Goal: Entertainment & Leisure: Consume media (video, audio)

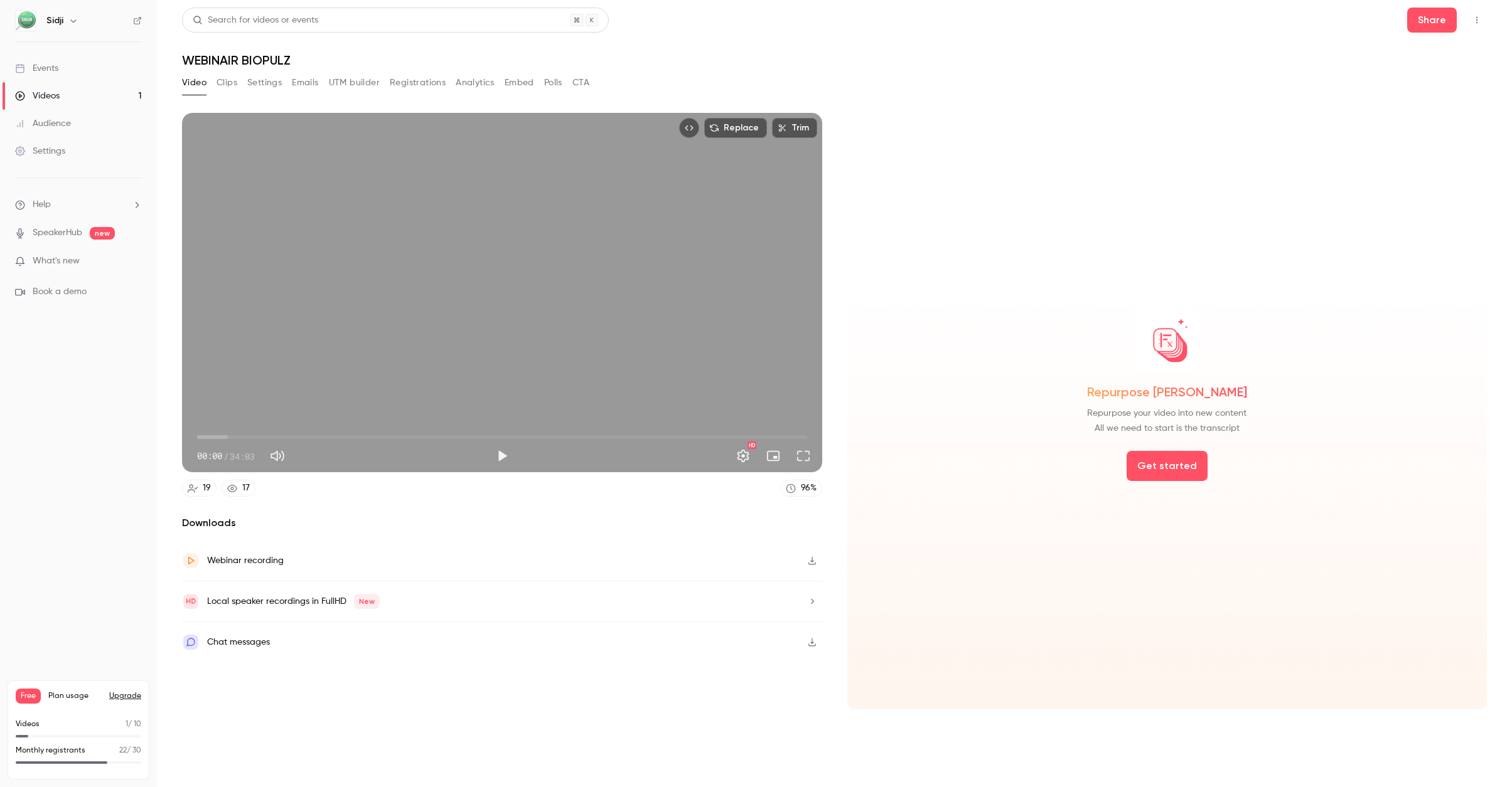
click at [550, 352] on div "Replace Trim 00:00 00:00 / 34:03 HD" at bounding box center [502, 292] width 640 height 360
click at [502, 454] on button "Pause" at bounding box center [502, 455] width 25 height 25
drag, startPoint x: 565, startPoint y: 365, endPoint x: 454, endPoint y: 511, distance: 183.4
click at [454, 511] on div "Replace Trim 00:12 00:12 / 34:03 HD 19 17 96 % Downloads Webinar recording Loca…" at bounding box center [502, 410] width 640 height 596
click at [493, 456] on button "Play" at bounding box center [502, 455] width 25 height 25
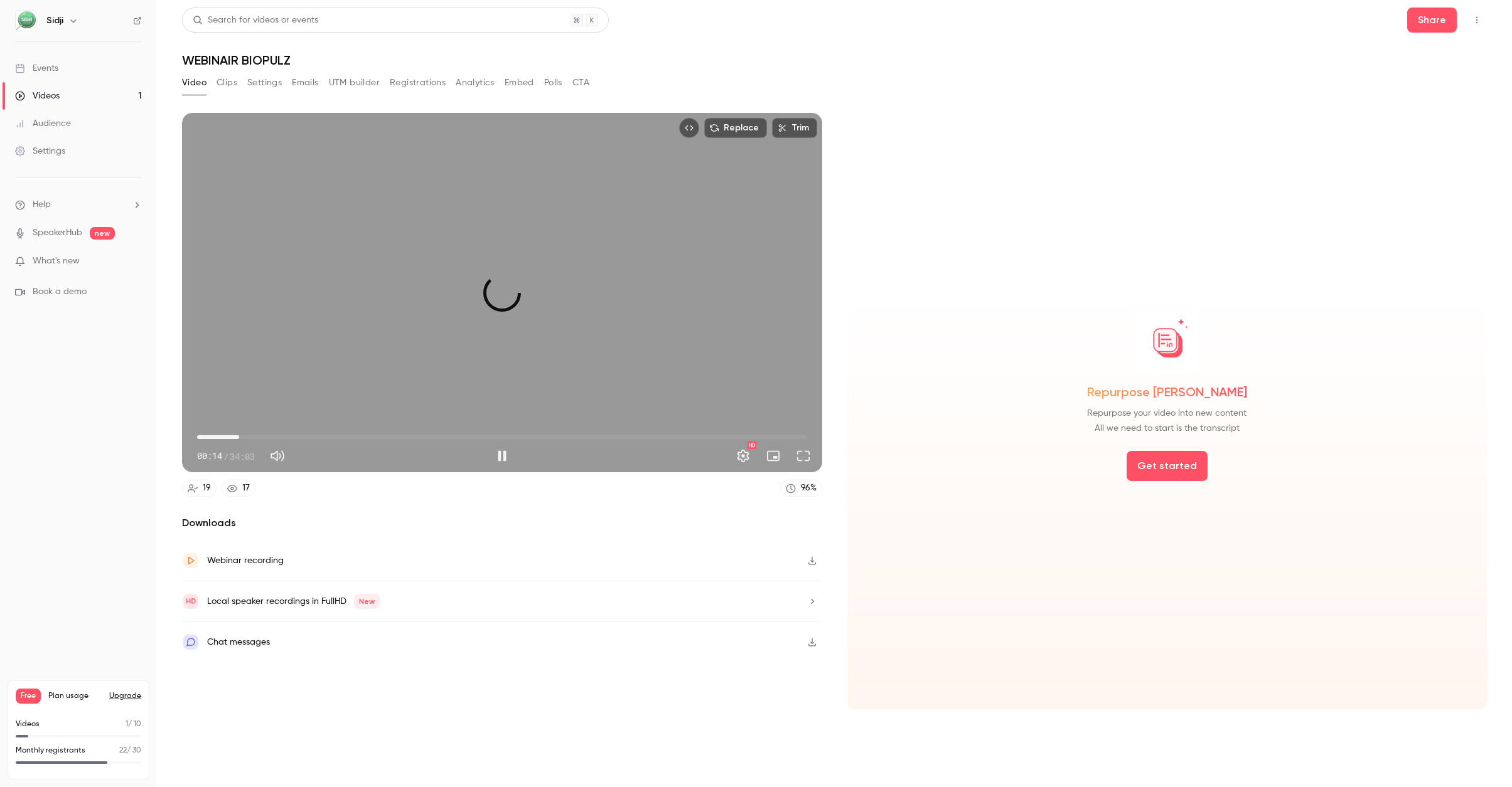
drag, startPoint x: 211, startPoint y: 437, endPoint x: 242, endPoint y: 437, distance: 31.0
click at [242, 437] on span "02:20" at bounding box center [502, 437] width 610 height 20
drag, startPoint x: 244, startPoint y: 438, endPoint x: 294, endPoint y: 438, distance: 50.0
click at [294, 438] on span "05:23" at bounding box center [294, 437] width 4 height 4
drag, startPoint x: 294, startPoint y: 438, endPoint x: 380, endPoint y: 442, distance: 86.1
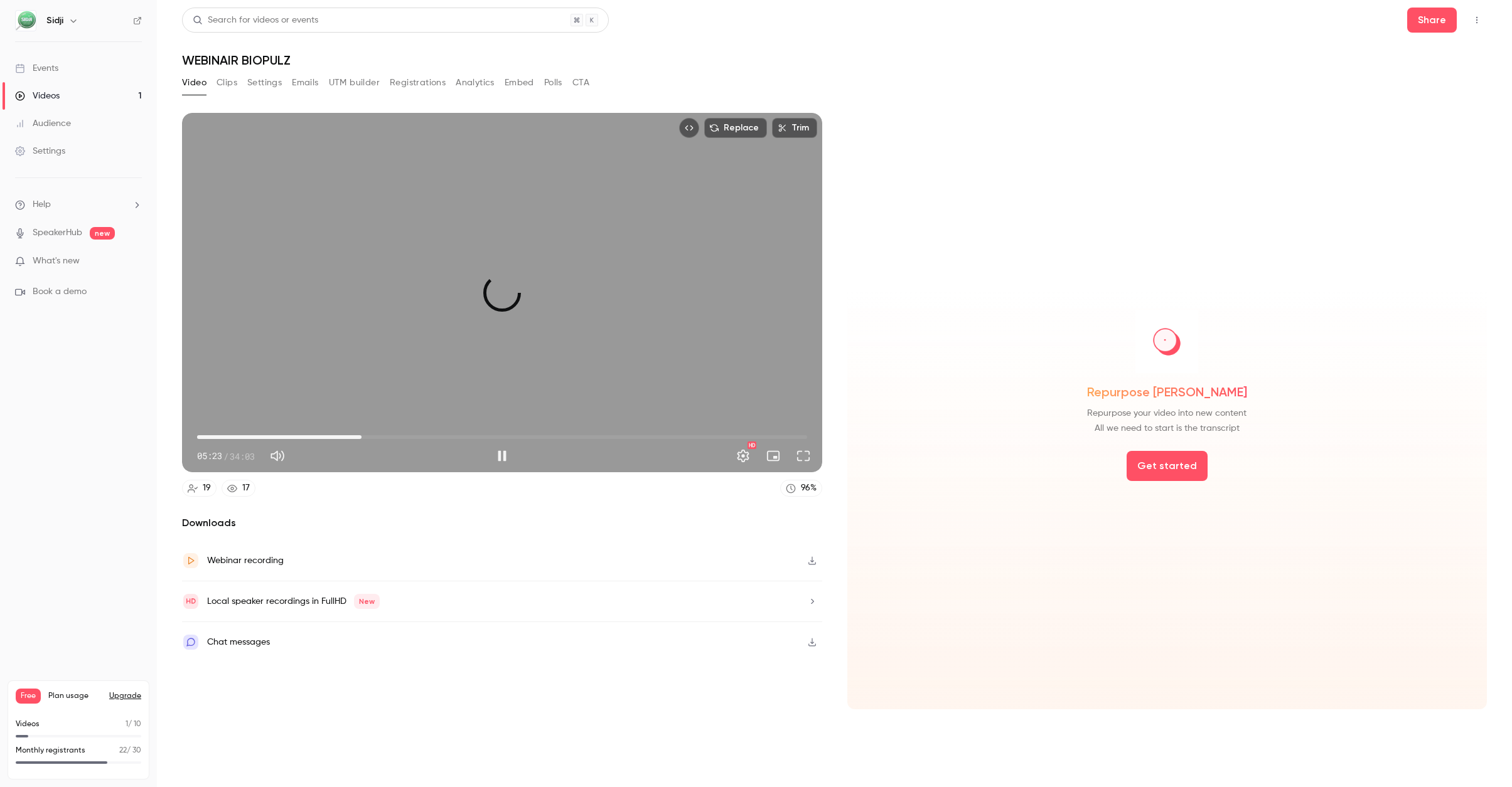
click at [363, 439] on span "09:11" at bounding box center [361, 437] width 4 height 4
drag, startPoint x: 382, startPoint y: 440, endPoint x: 475, endPoint y: 438, distance: 93.0
click at [475, 438] on span "15:29" at bounding box center [474, 437] width 4 height 4
drag, startPoint x: 477, startPoint y: 437, endPoint x: 542, endPoint y: 435, distance: 65.0
click at [542, 435] on span "19:14" at bounding box center [541, 437] width 4 height 4
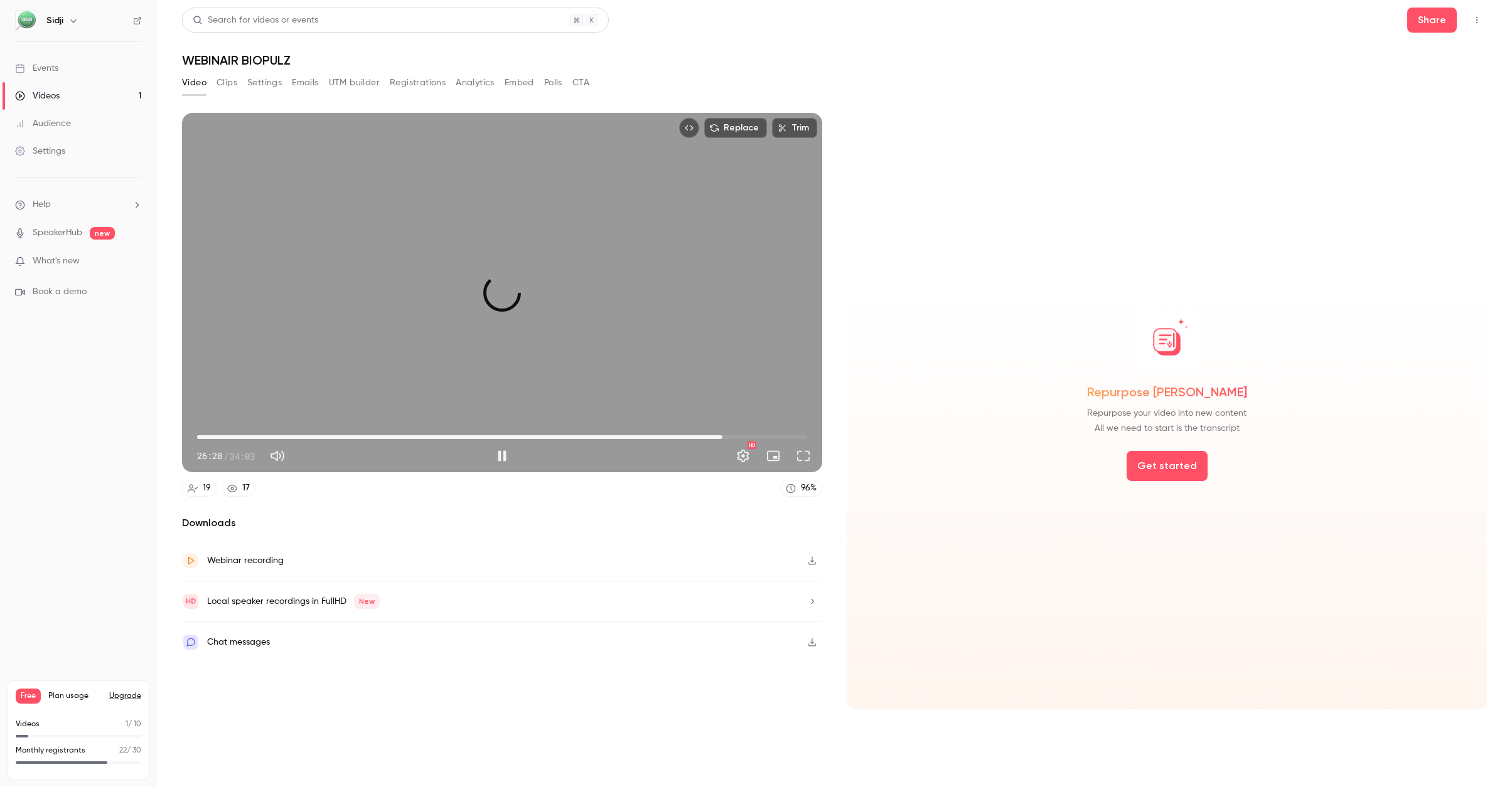
drag, startPoint x: 542, startPoint y: 435, endPoint x: 726, endPoint y: 454, distance: 185.0
click at [726, 454] on div "29:20 26:28 / 34:03 HD" at bounding box center [502, 446] width 640 height 52
drag, startPoint x: 725, startPoint y: 437, endPoint x: 776, endPoint y: 438, distance: 51.0
click at [768, 438] on span "31:47" at bounding box center [766, 437] width 4 height 4
drag, startPoint x: 776, startPoint y: 436, endPoint x: 791, endPoint y: 436, distance: 15.0
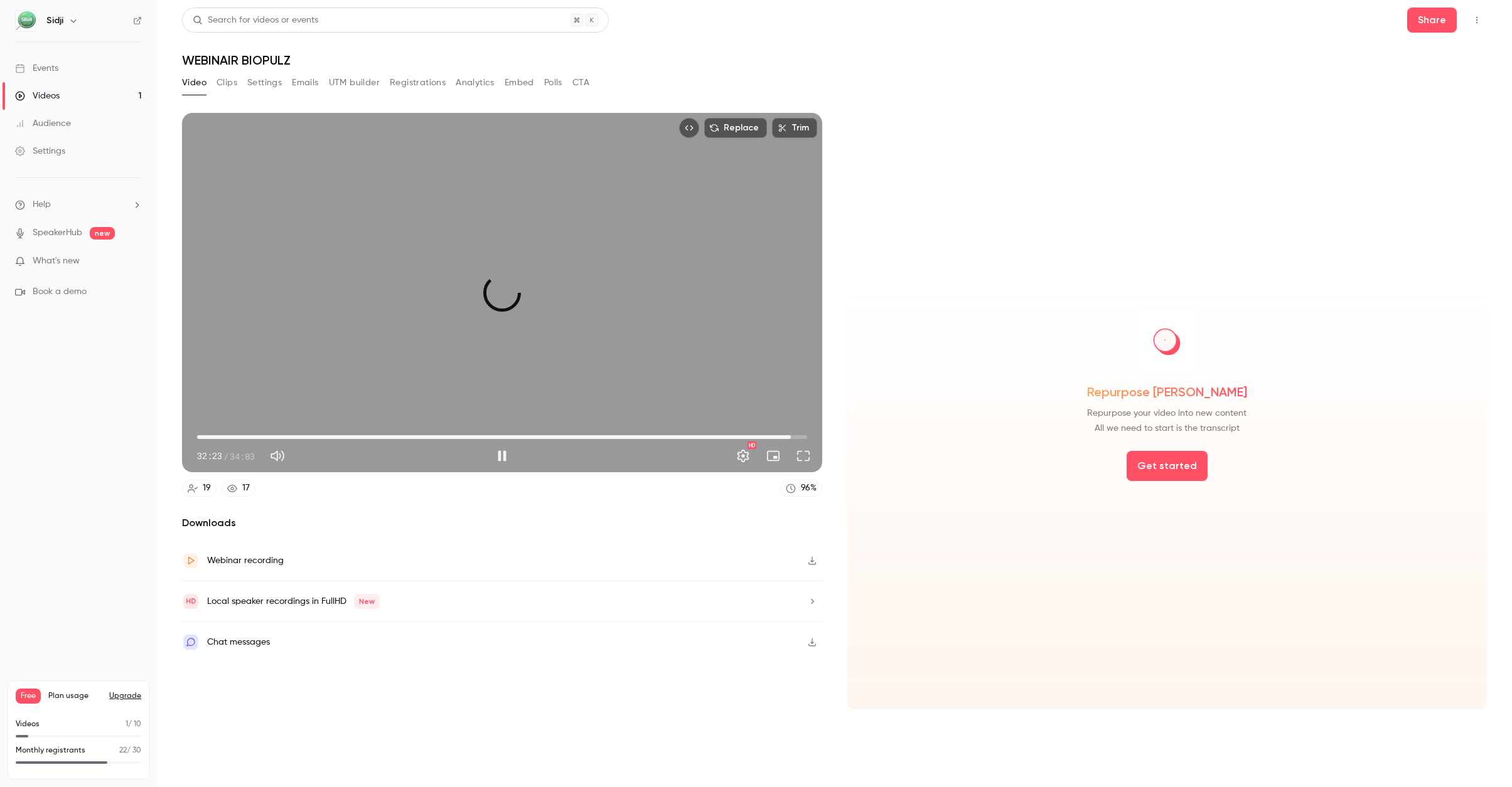
click at [791, 436] on span "33:09" at bounding box center [791, 437] width 4 height 4
click at [800, 436] on span "33:41" at bounding box center [800, 437] width 4 height 4
drag, startPoint x: 800, startPoint y: 436, endPoint x: 808, endPoint y: 437, distance: 8.1
click at [808, 437] on span "34:03" at bounding box center [807, 437] width 4 height 4
click at [503, 459] on button "Play" at bounding box center [502, 455] width 25 height 25
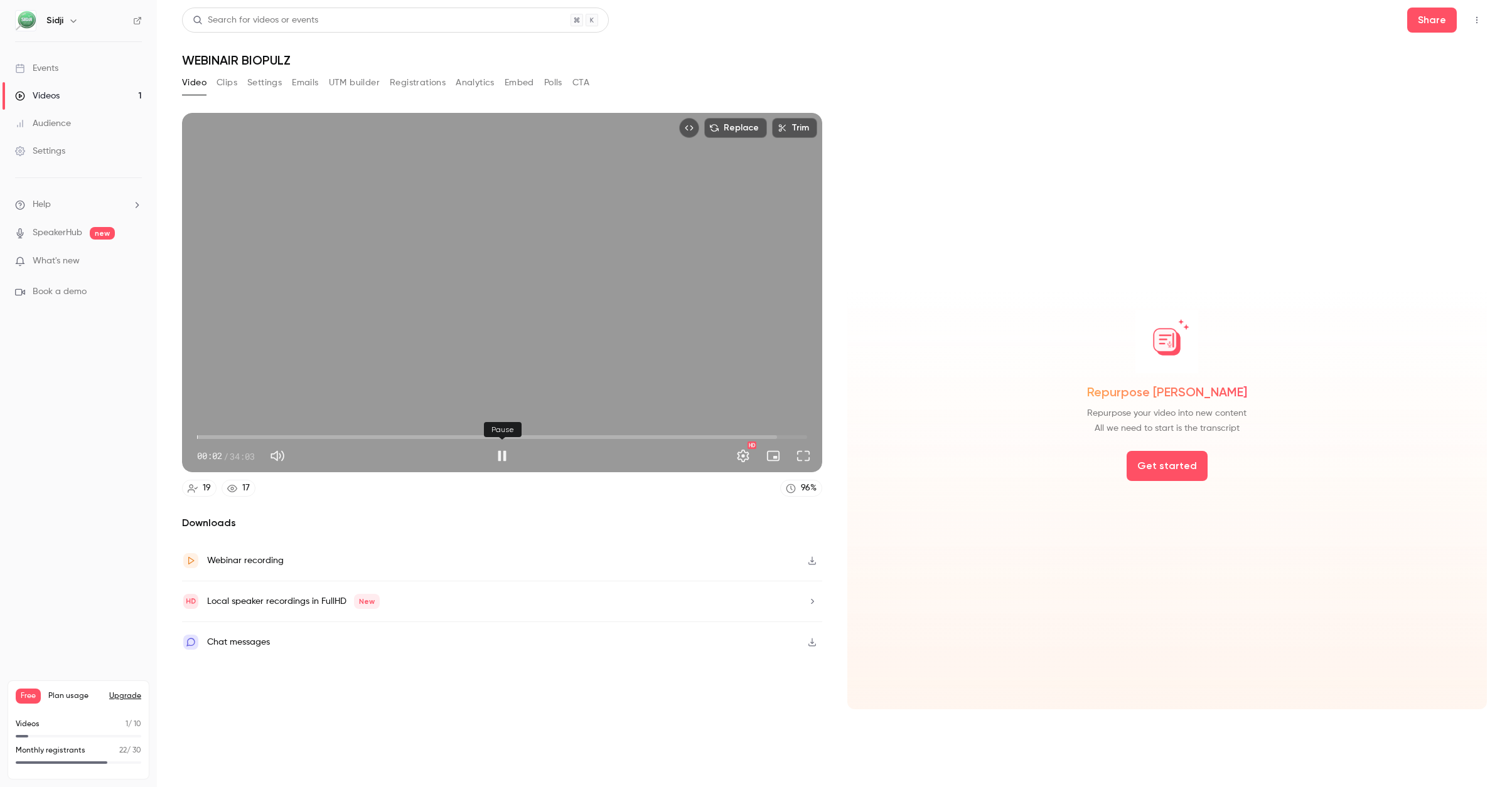
click at [503, 459] on button "Pause" at bounding box center [502, 455] width 25 height 25
type input "***"
